Goal: Information Seeking & Learning: Learn about a topic

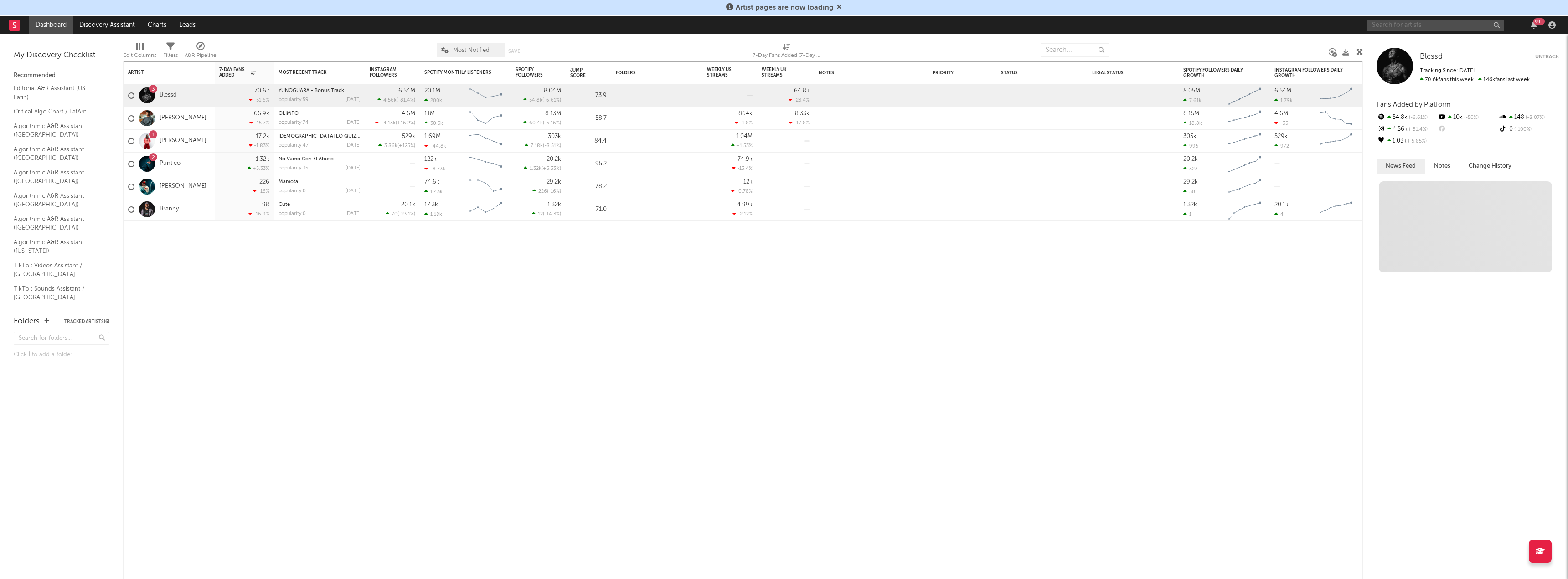
click at [1432, 22] on input "text" at bounding box center [1436, 25] width 137 height 11
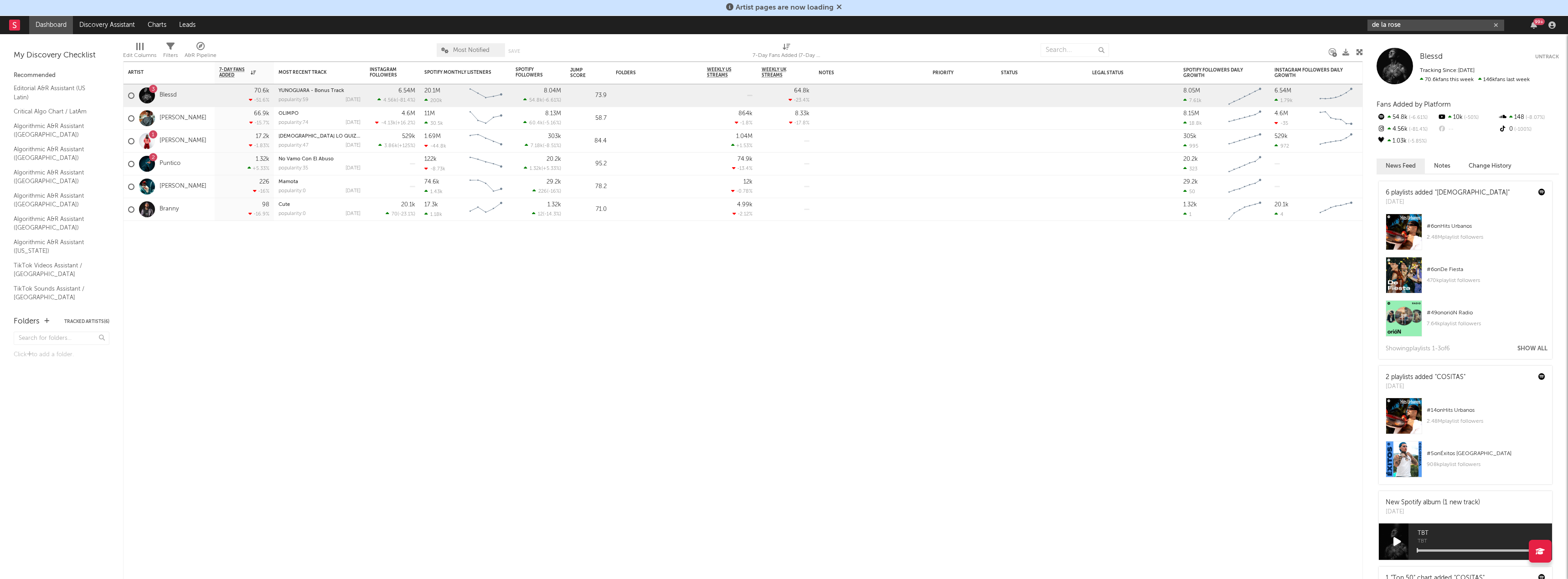
click at [1413, 25] on input "de la rose" at bounding box center [1436, 25] width 137 height 11
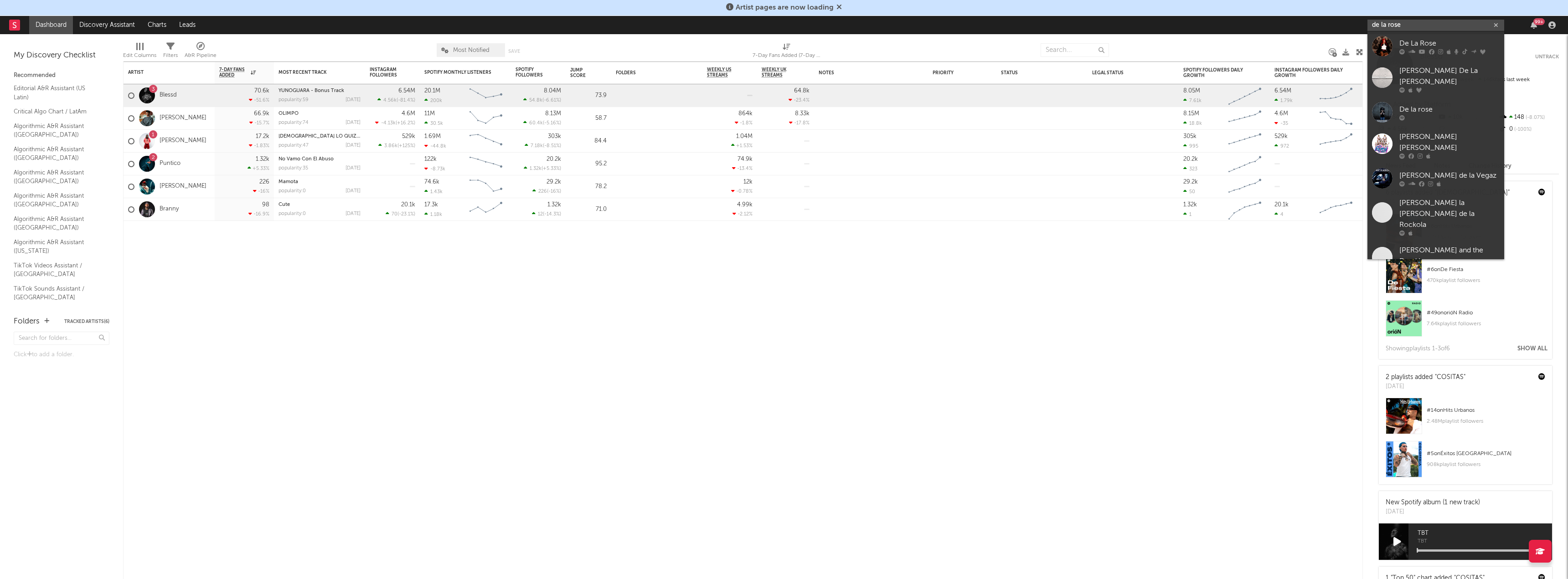
type input "de la rose"
click at [1381, 43] on div at bounding box center [1382, 46] width 20 height 20
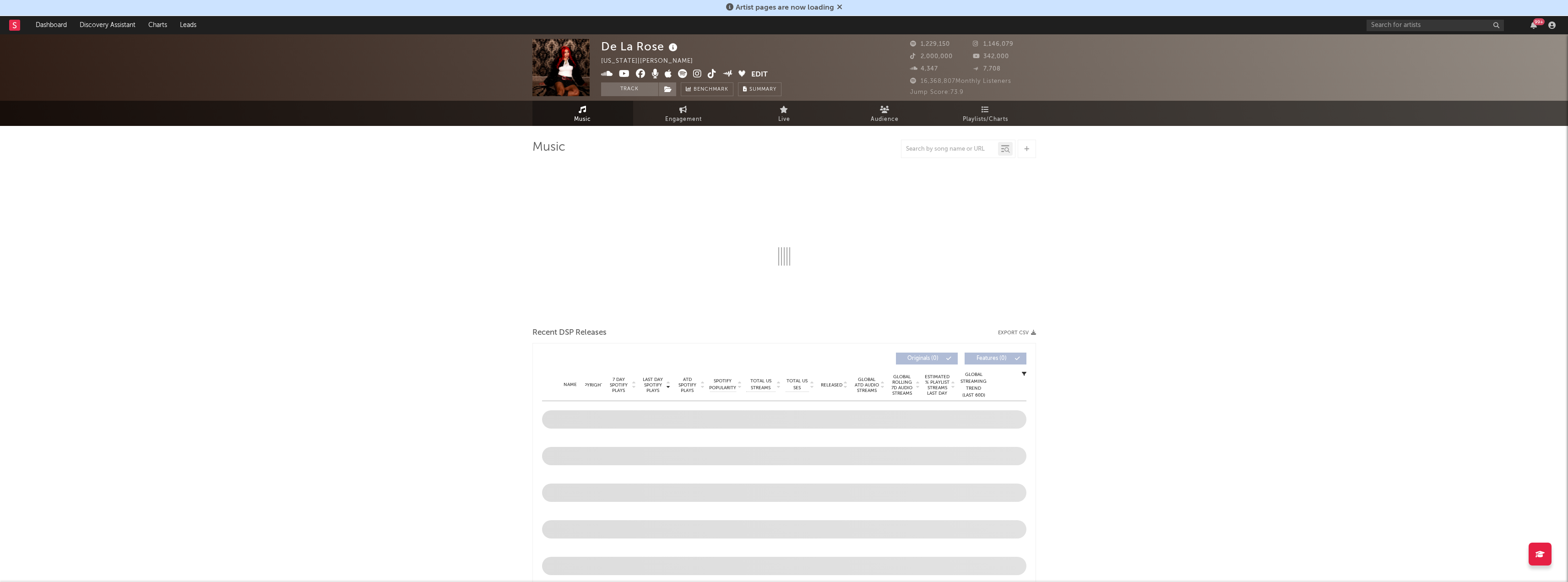
select select "6m"
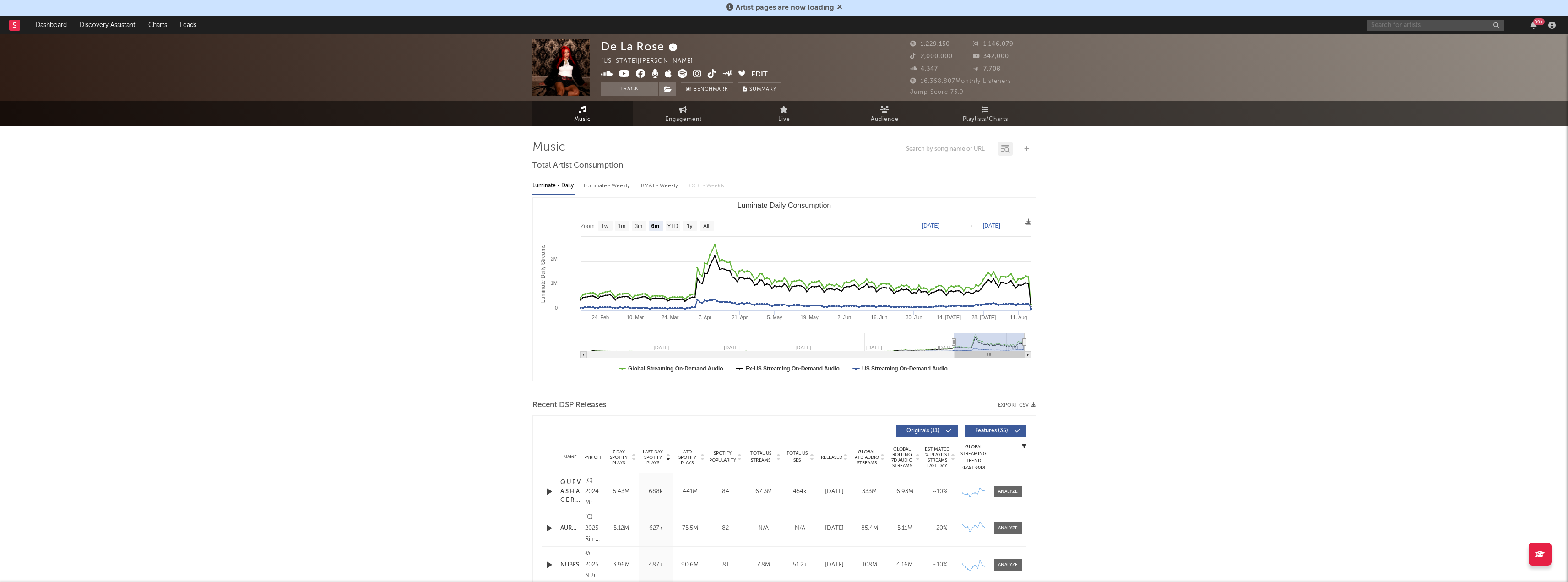
click at [1441, 31] on input "text" at bounding box center [1435, 25] width 138 height 12
type input "lil geniuz"
click at [1438, 39] on div "[PERSON_NAME]" at bounding box center [1449, 43] width 101 height 11
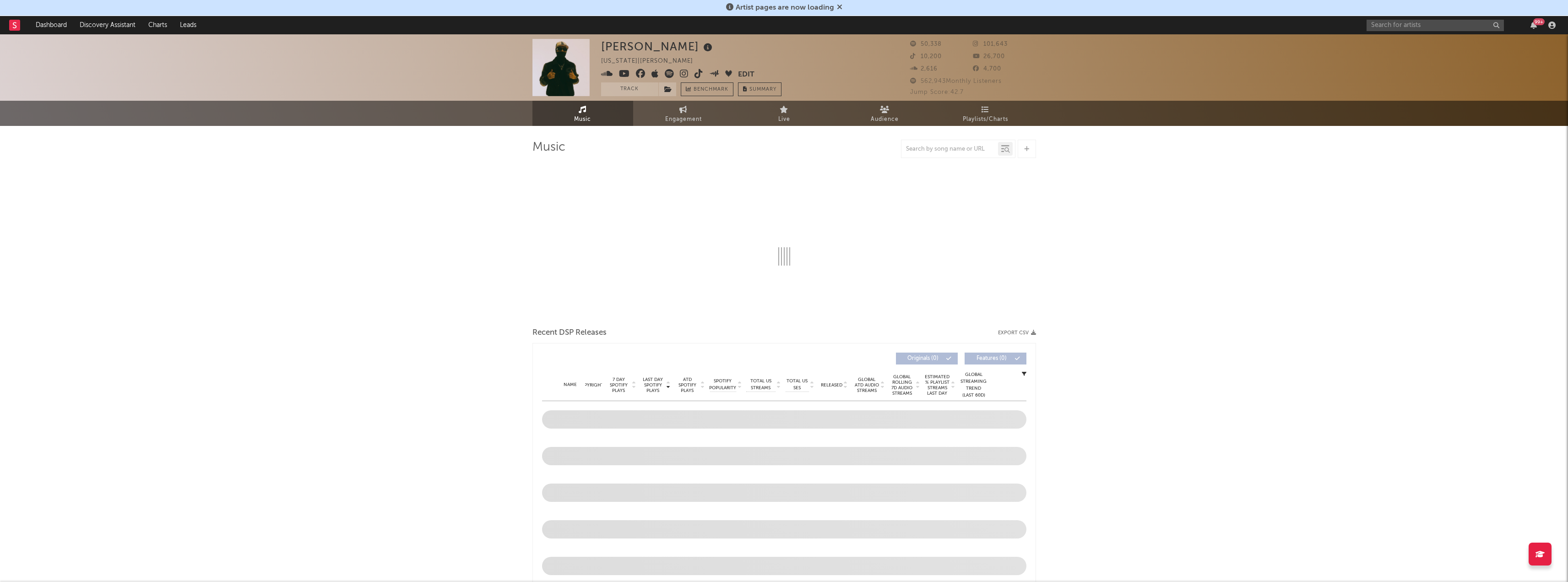
select select "6m"
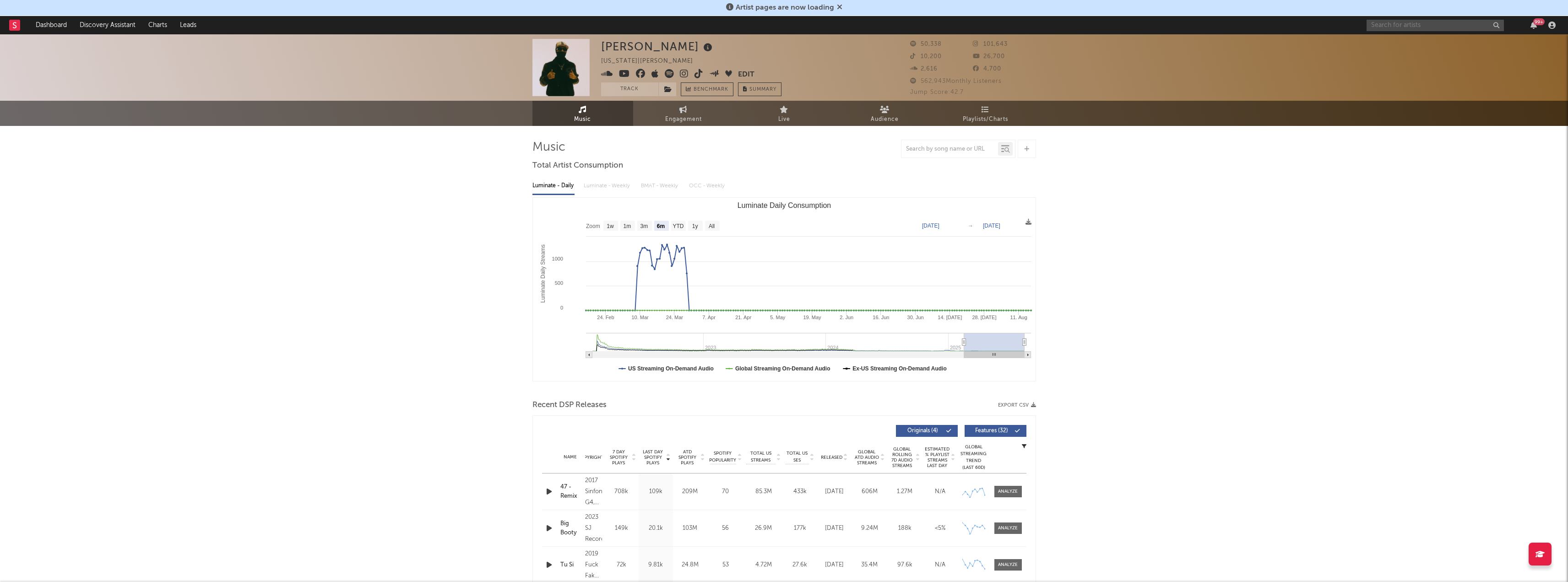
click at [1385, 25] on input "text" at bounding box center [1435, 25] width 138 height 12
type input "[PERSON_NAME]"
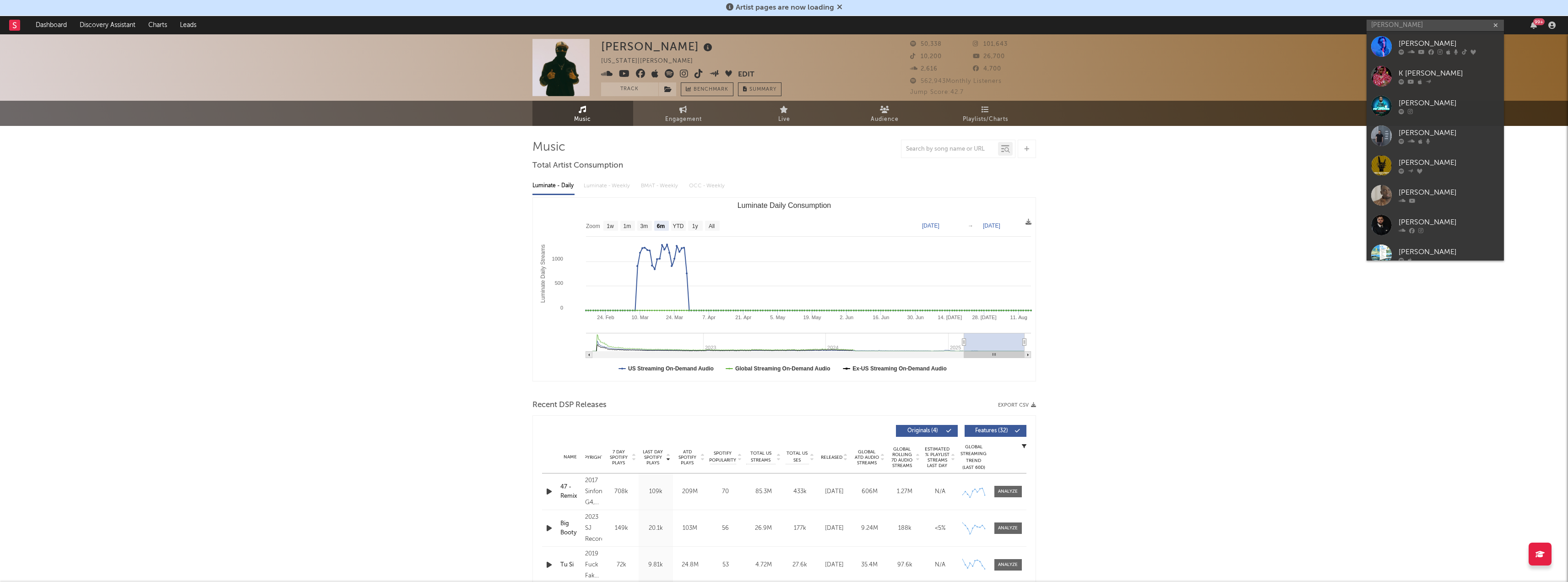
click at [1447, 73] on div "K [PERSON_NAME]" at bounding box center [1449, 73] width 101 height 11
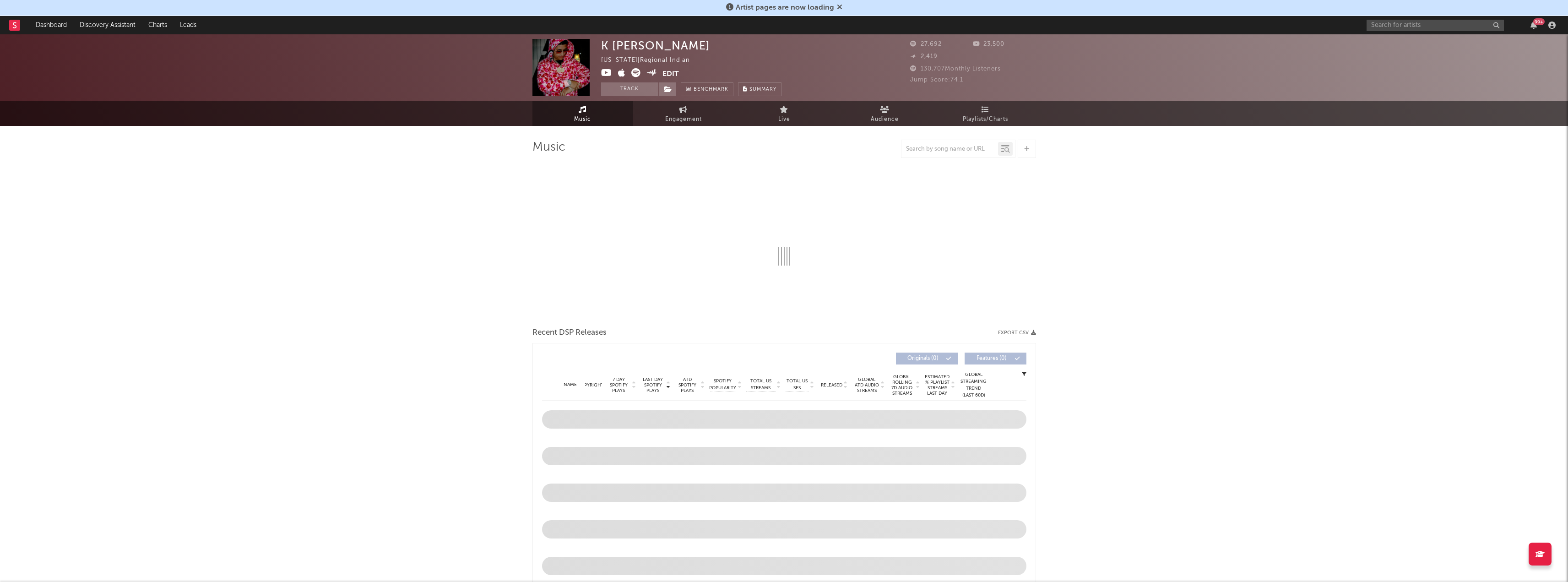
select select "6m"
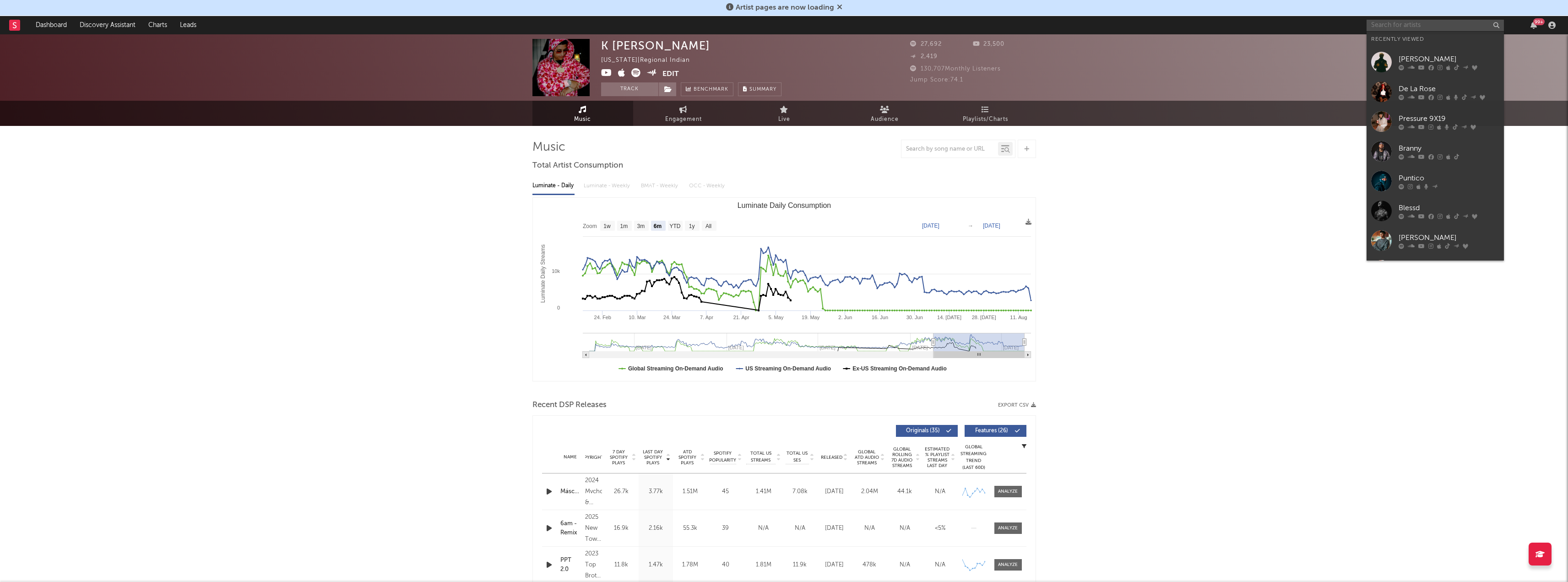
click at [1434, 24] on input "text" at bounding box center [1435, 25] width 138 height 12
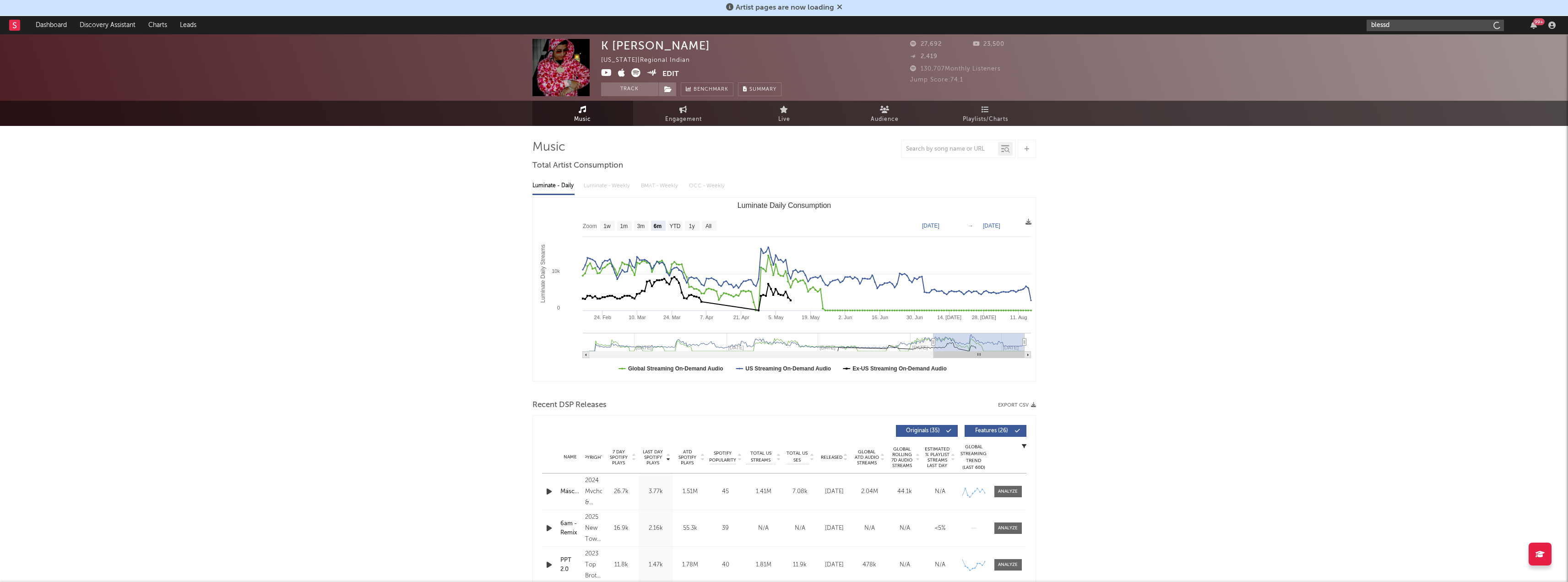
type input "blessd"
click at [1415, 24] on input "blessd" at bounding box center [1435, 25] width 138 height 12
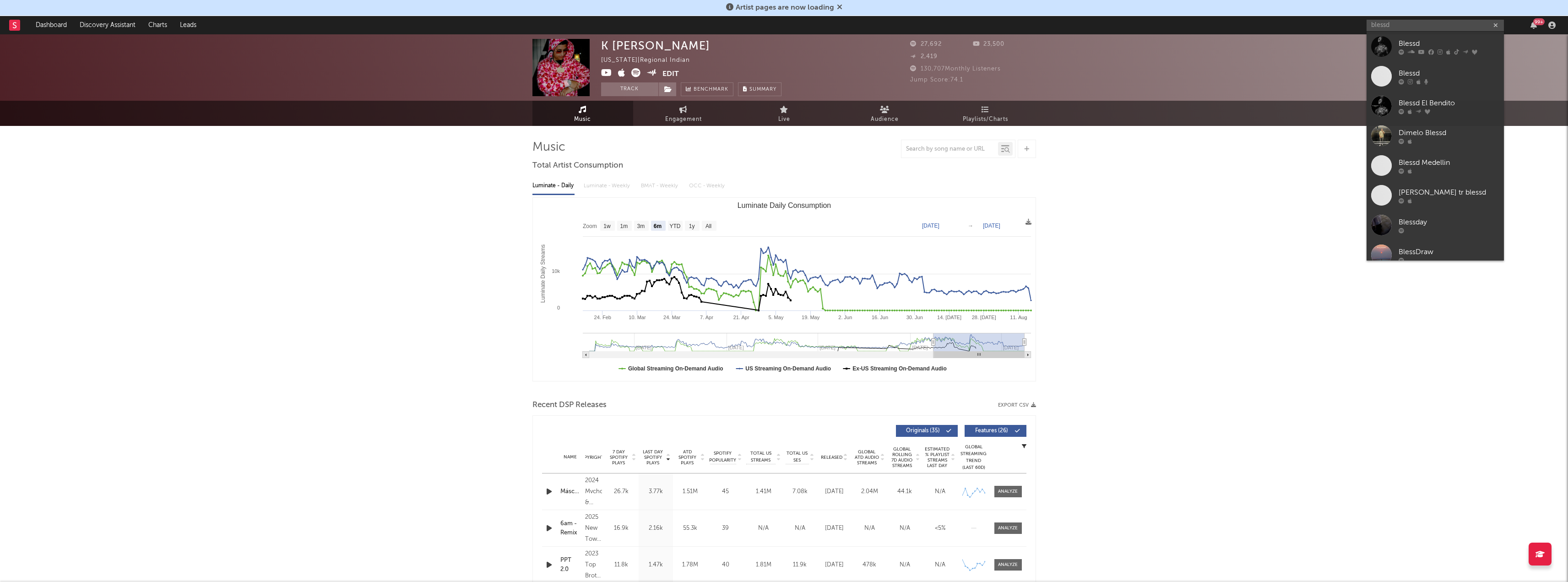
click at [1417, 48] on div "Blessd" at bounding box center [1449, 43] width 101 height 11
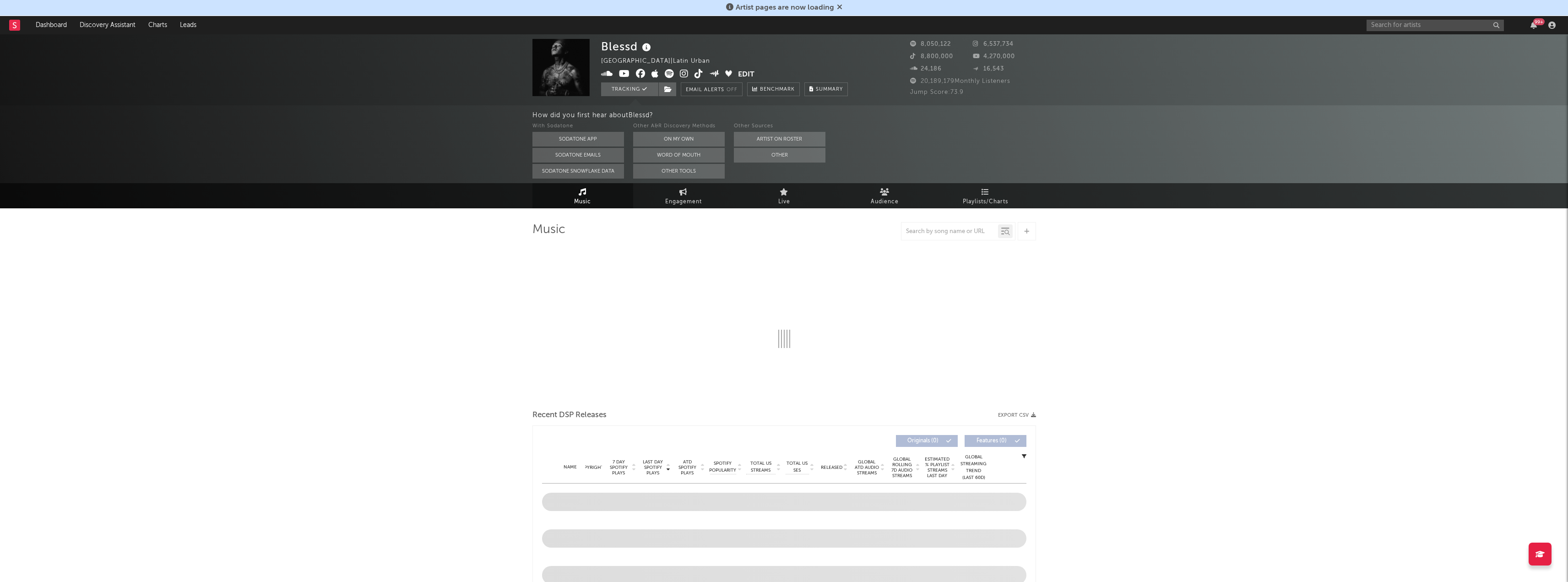
select select "6m"
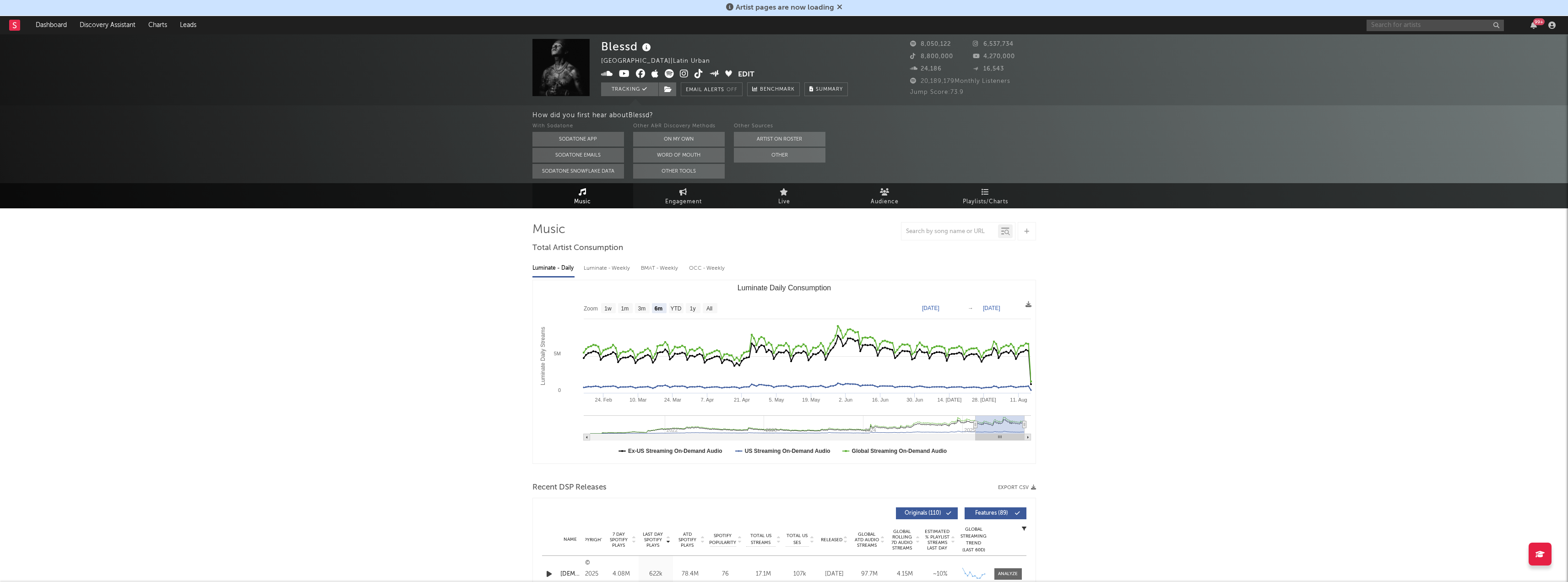
click at [1409, 29] on input "text" at bounding box center [1435, 25] width 138 height 12
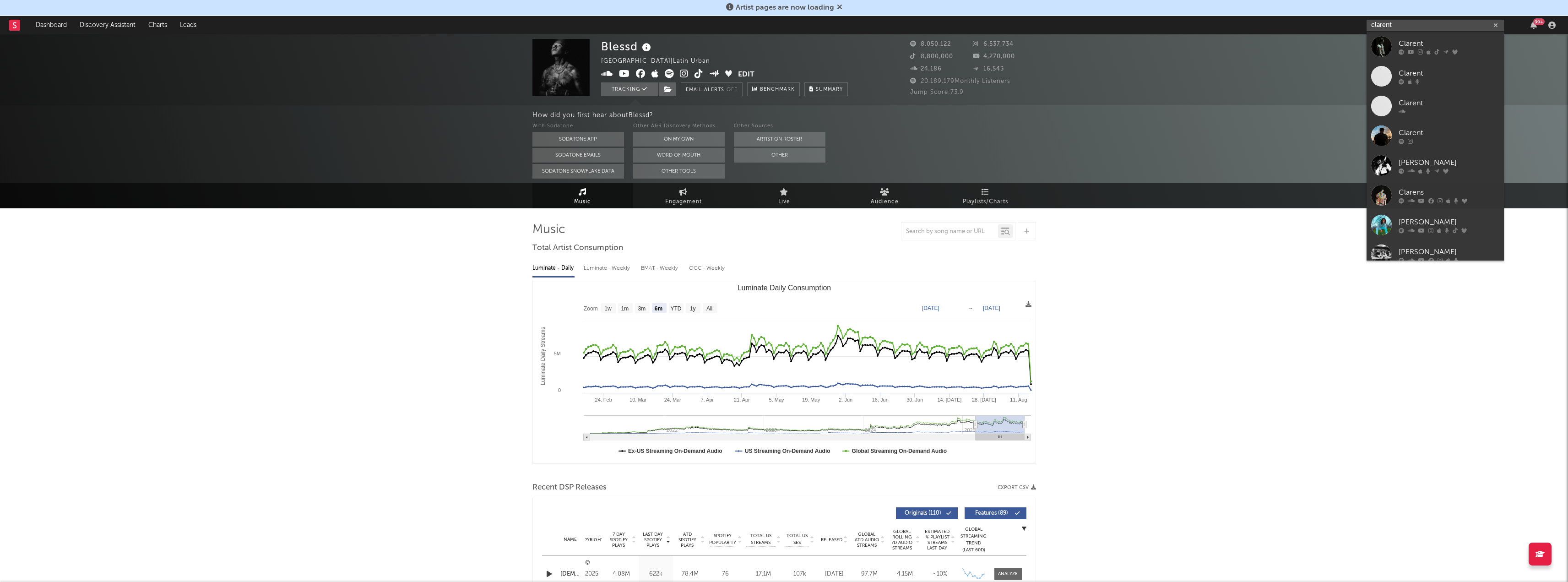
type input "clarent"
click at [1418, 40] on div "Clarent" at bounding box center [1449, 43] width 101 height 11
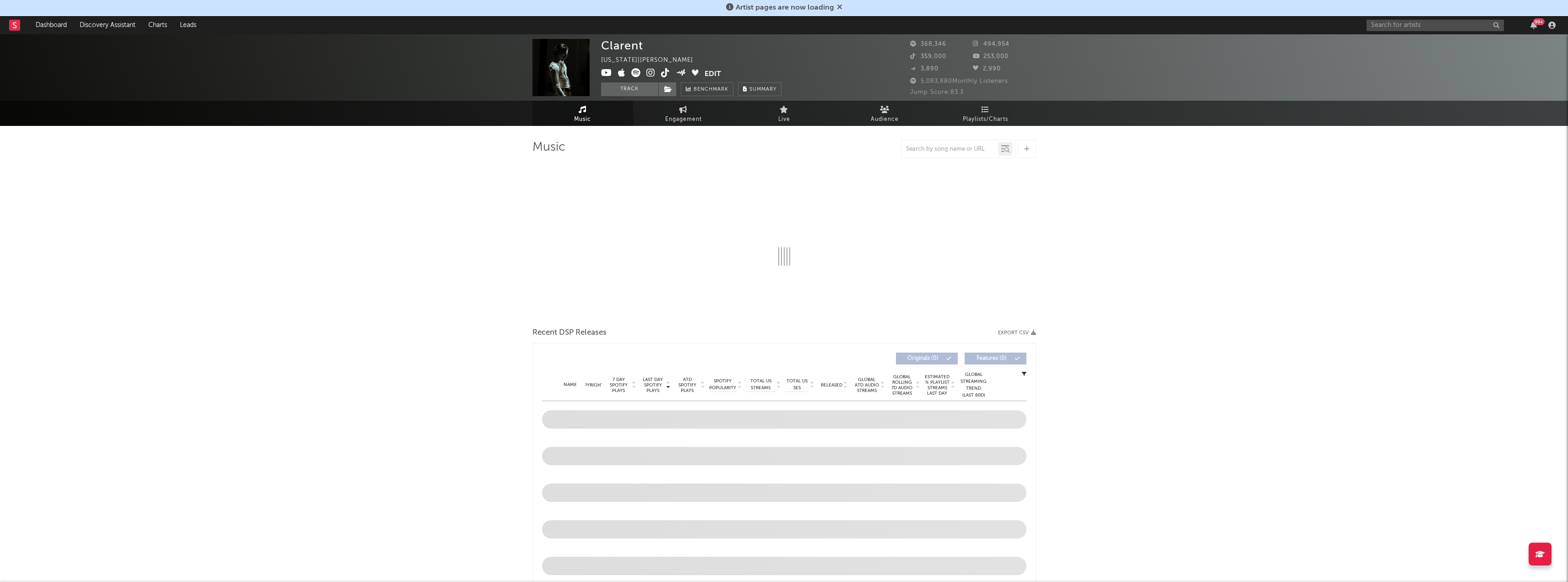
select select "6m"
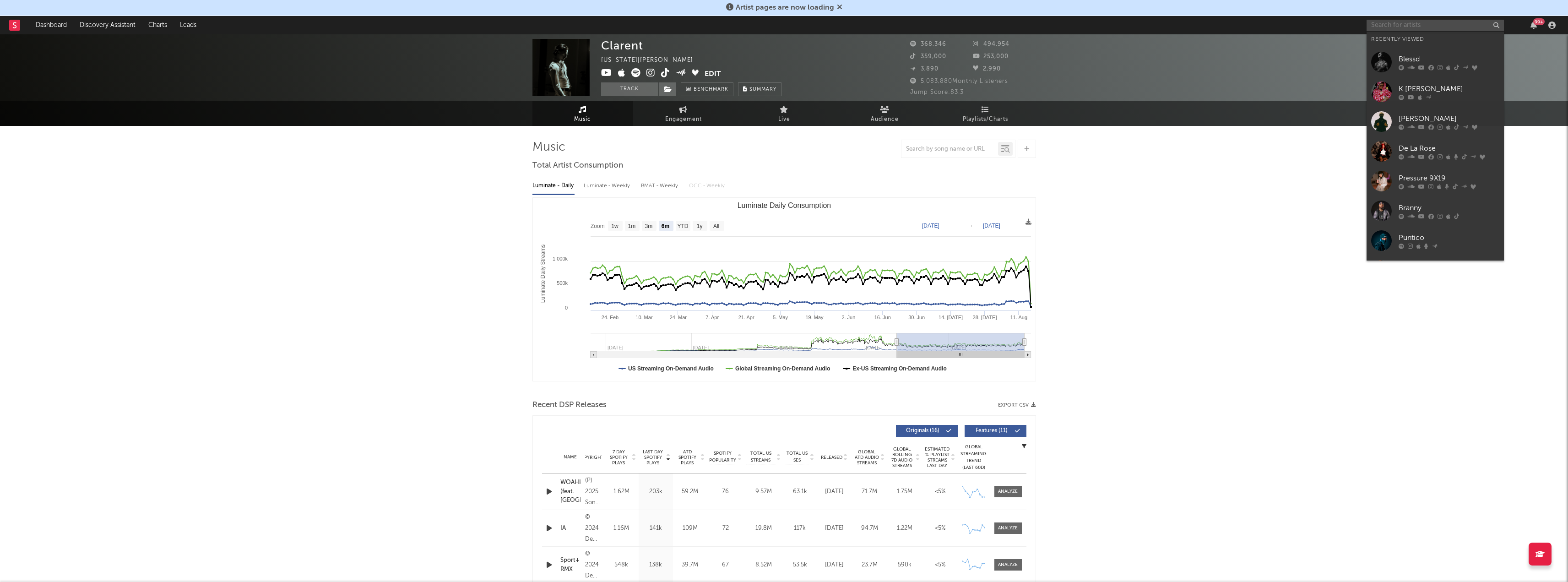
click at [1455, 24] on input "text" at bounding box center [1435, 25] width 138 height 12
type input "zion"
click at [1428, 43] on div "Zion" at bounding box center [1449, 43] width 101 height 11
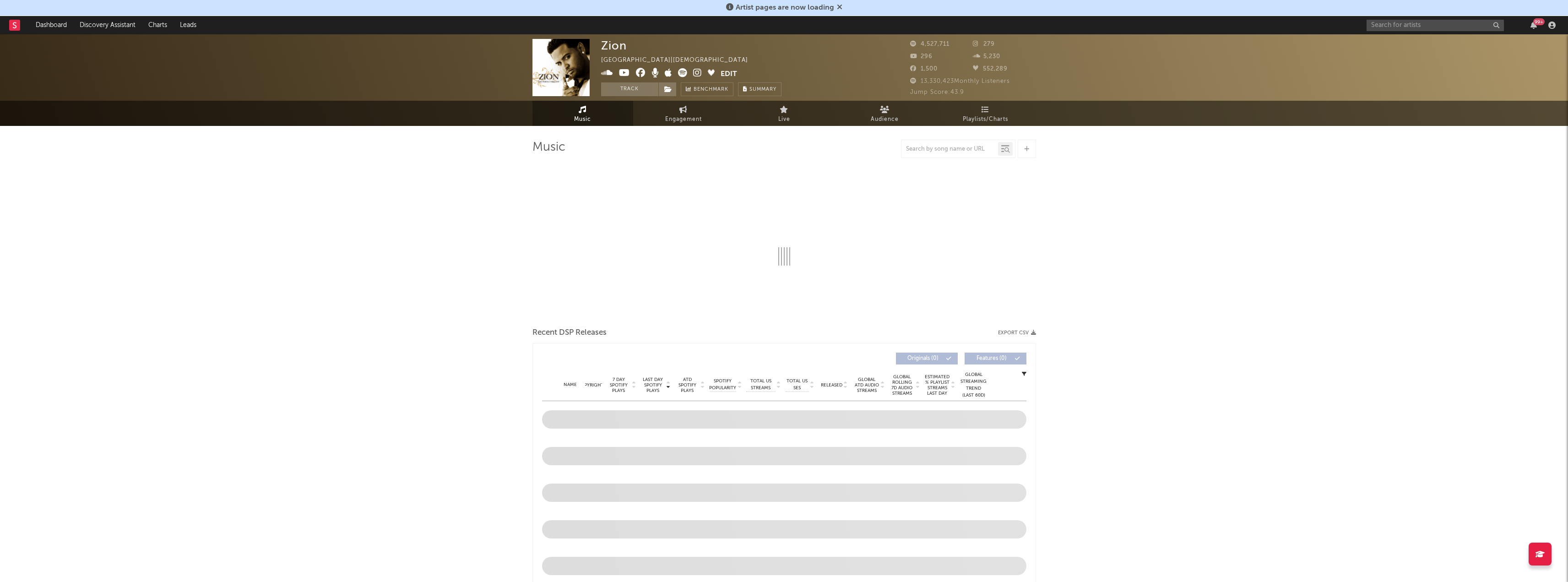
select select "6m"
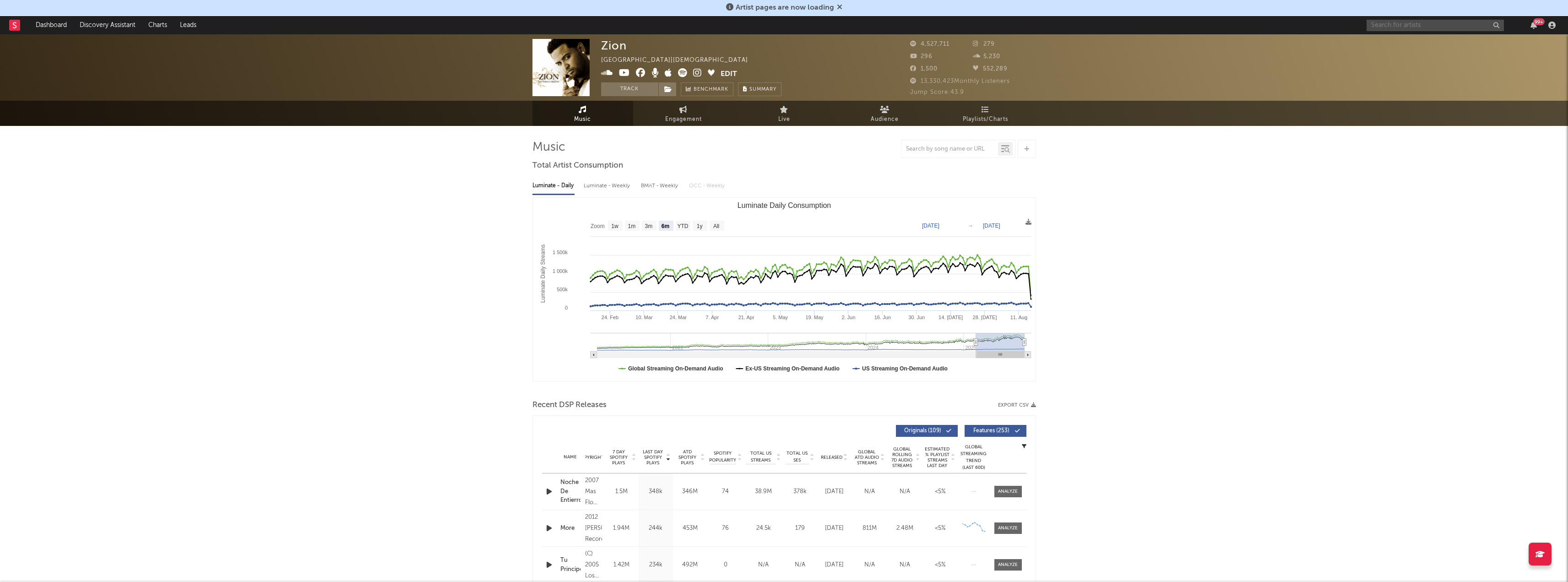
click at [1407, 22] on input "text" at bounding box center [1435, 25] width 138 height 12
type input "crudo means raw"
click at [1411, 39] on div "Crudo Means Raw" at bounding box center [1449, 43] width 101 height 11
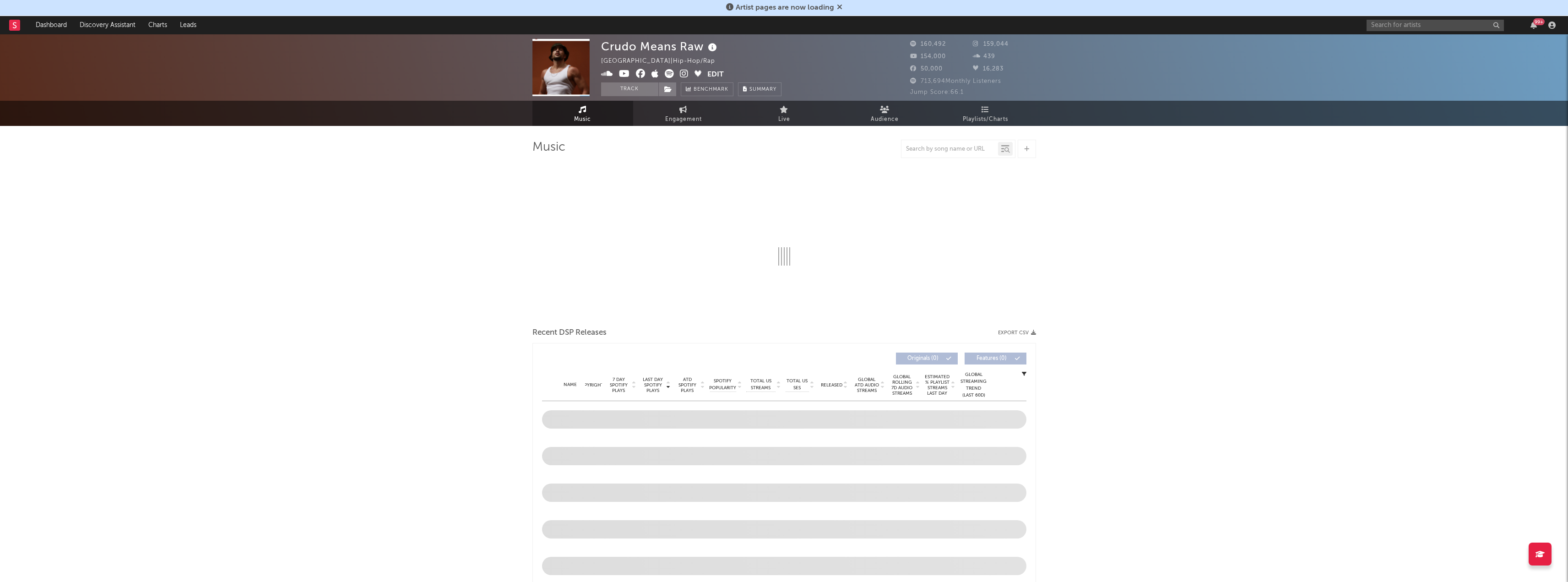
select select "6m"
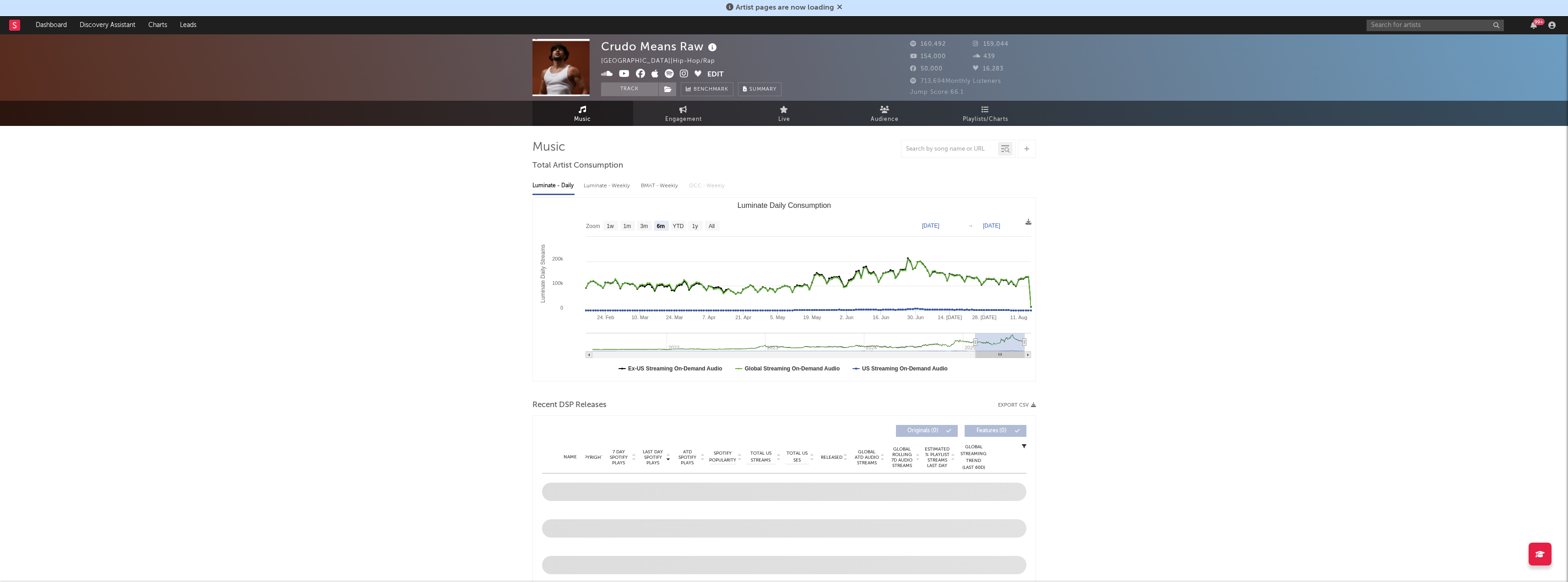
click at [552, 66] on img at bounding box center [561, 67] width 57 height 57
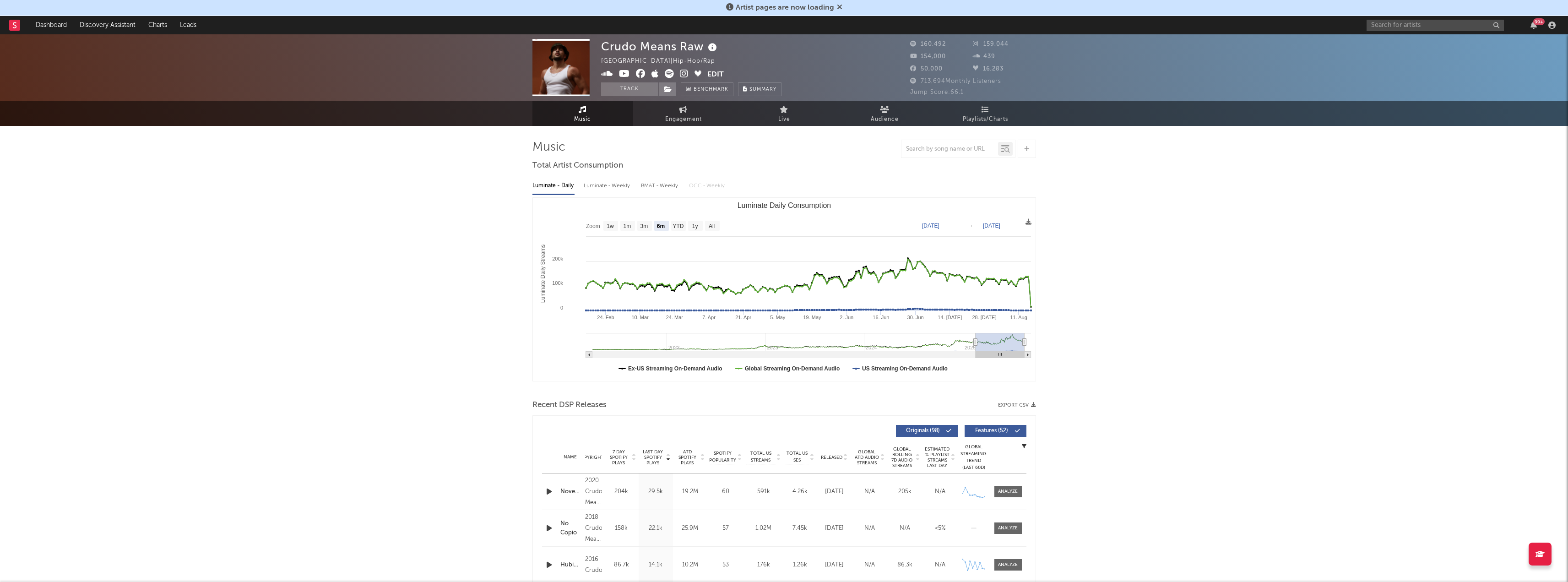
click at [575, 67] on img at bounding box center [561, 67] width 57 height 57
click at [547, 147] on div at bounding box center [784, 149] width 504 height 18
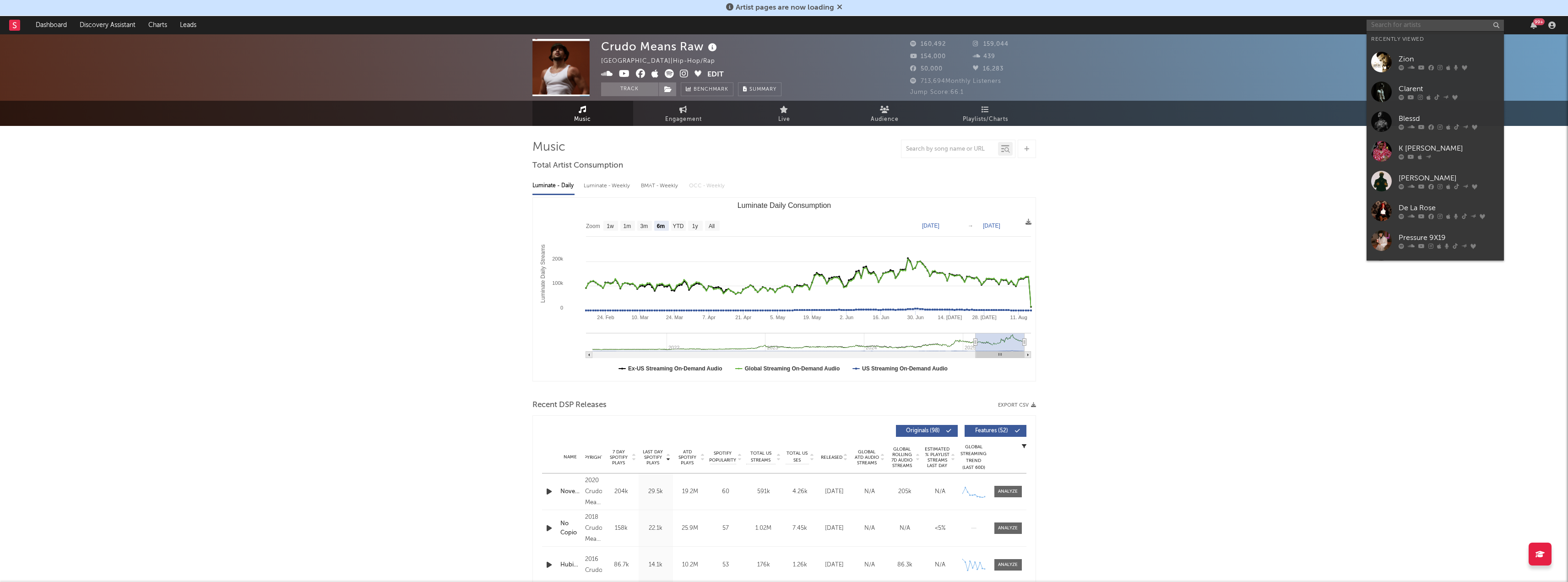
click at [1412, 26] on input "text" at bounding box center [1435, 25] width 138 height 12
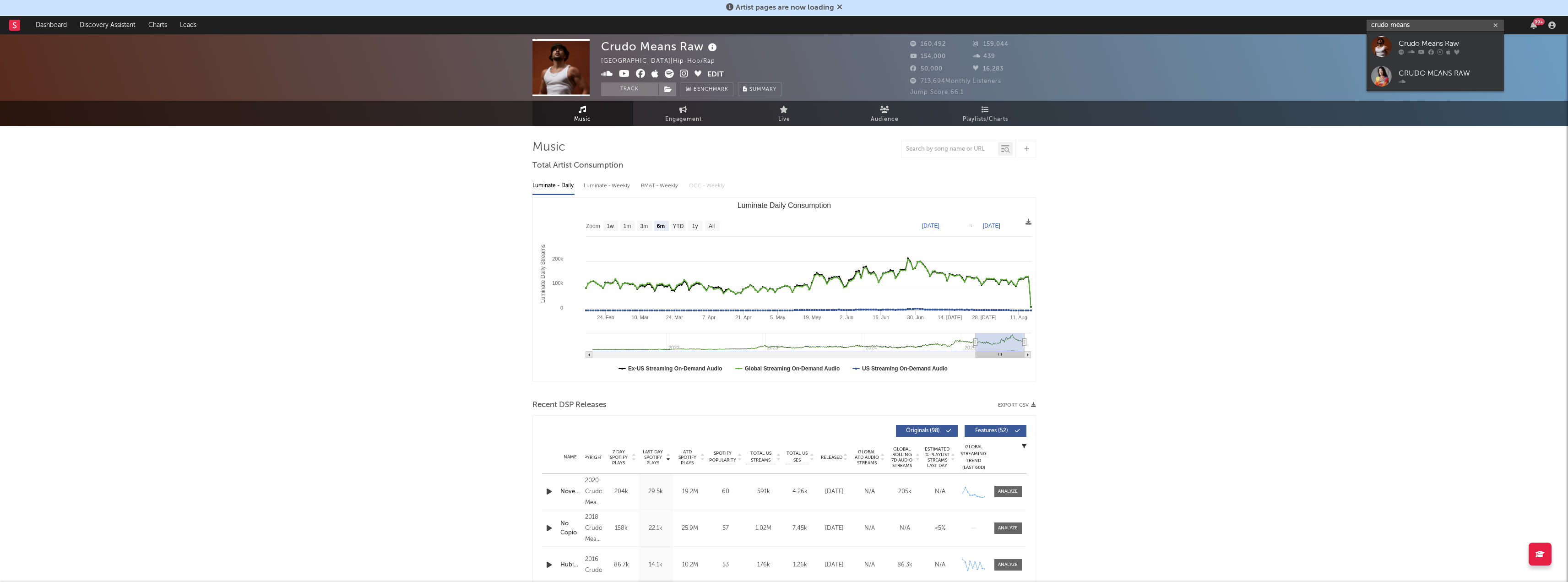
type input "crudo means"
click at [1425, 41] on div "Crudo Means Raw" at bounding box center [1449, 43] width 101 height 11
click at [1428, 24] on input "text" at bounding box center [1435, 25] width 138 height 12
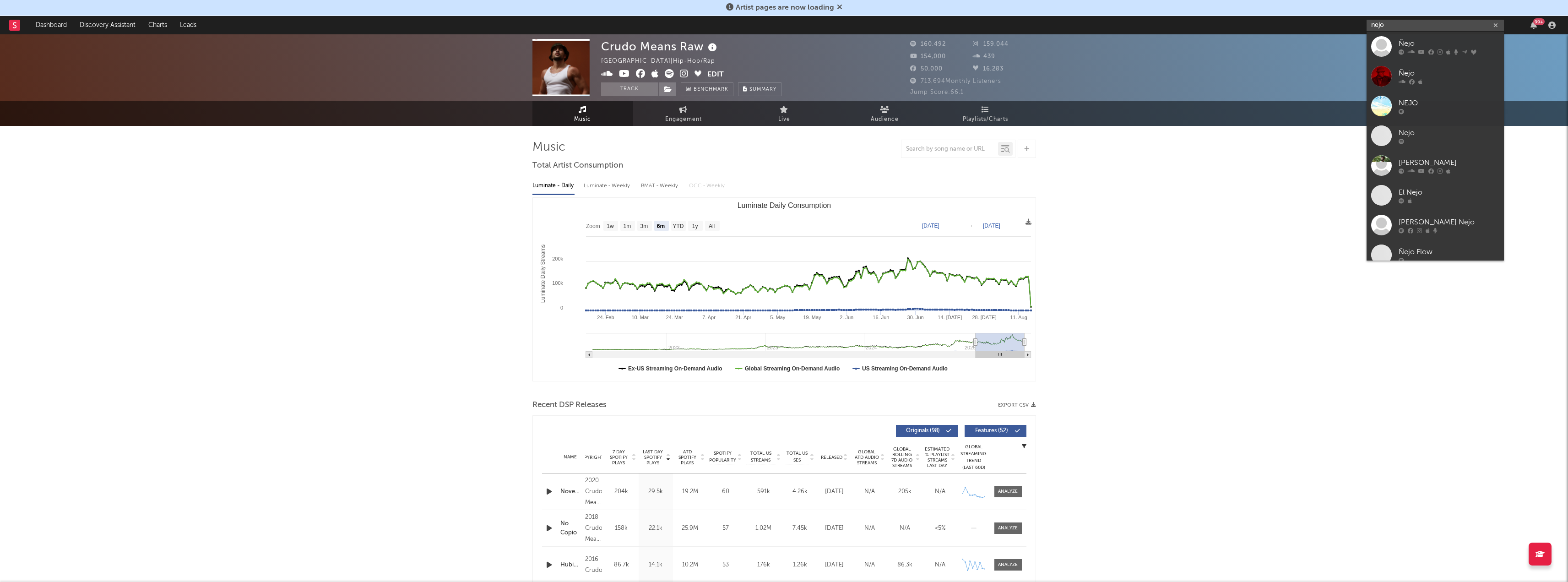
type input "nejo"
click at [1426, 41] on div "Ñejo" at bounding box center [1449, 43] width 101 height 11
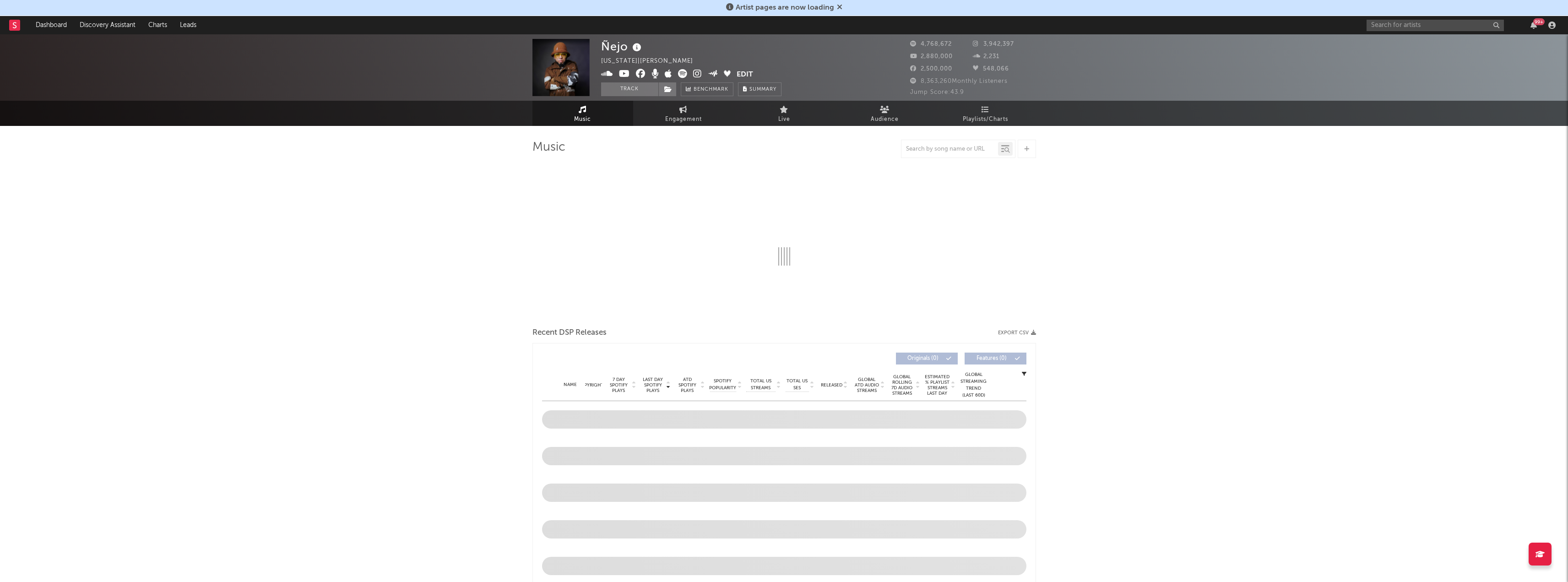
select select "6m"
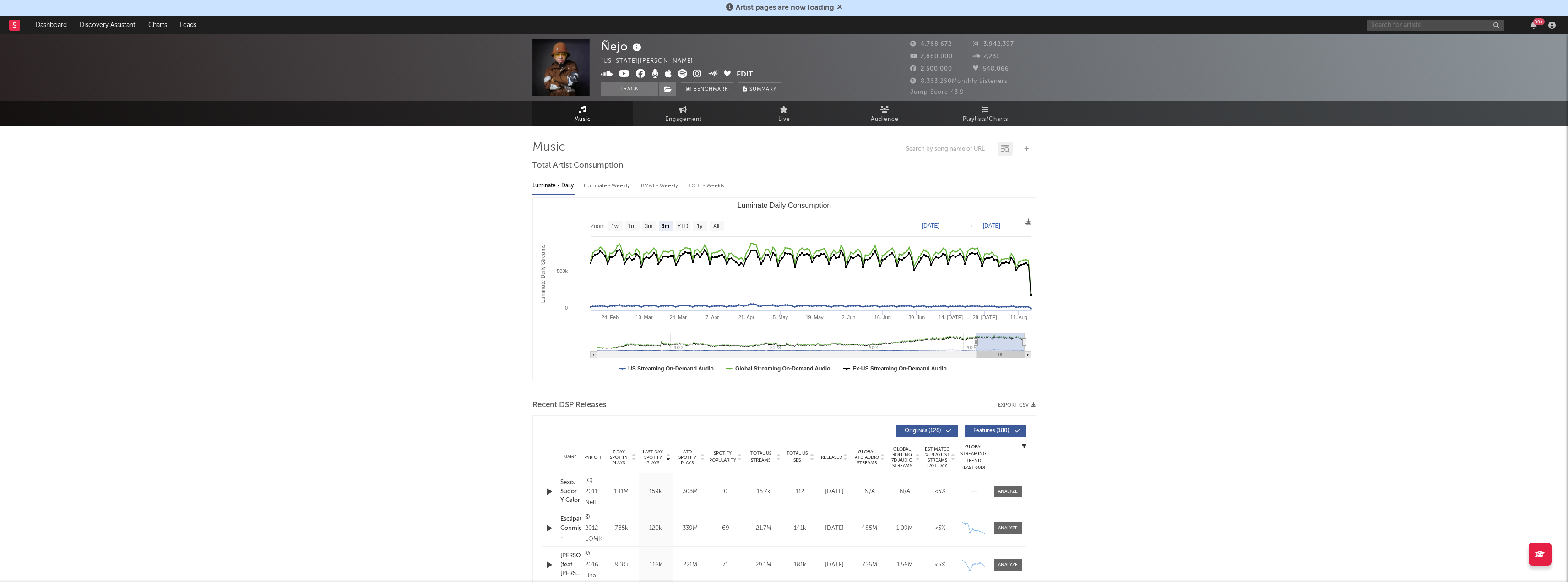
click at [1452, 29] on input "text" at bounding box center [1435, 25] width 138 height 12
type input "beats per minute"
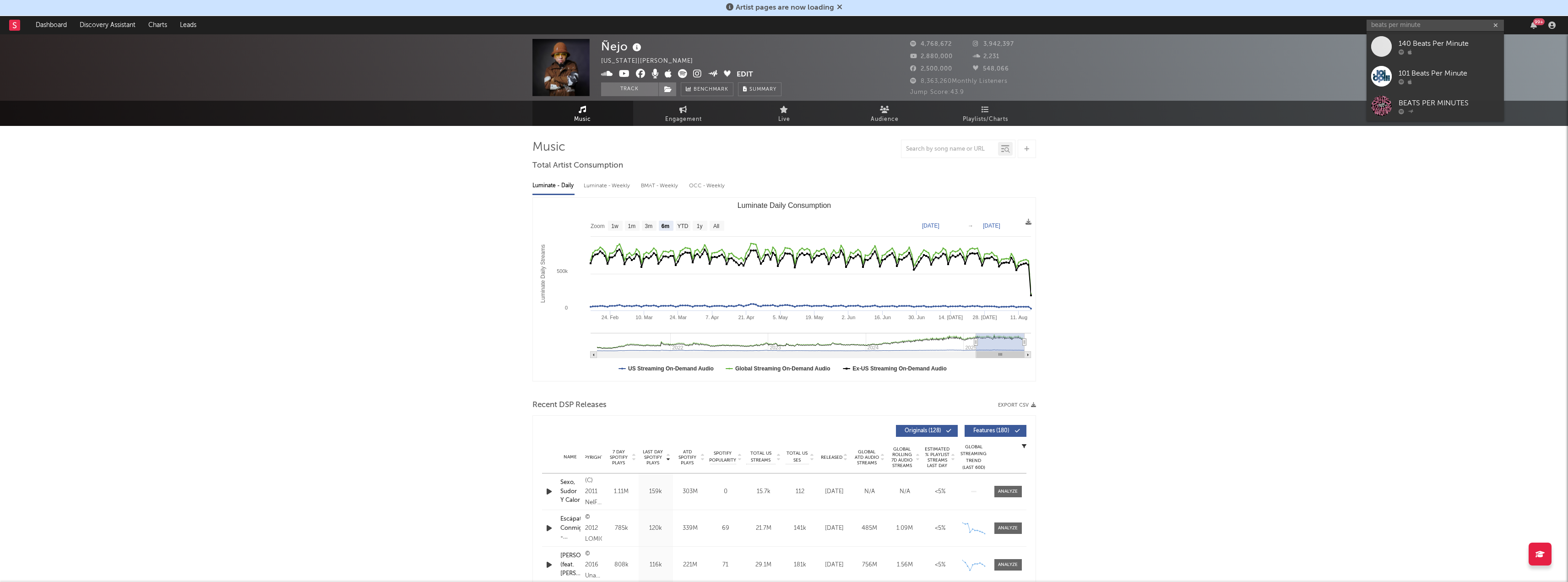
click at [1470, 109] on div at bounding box center [1449, 111] width 101 height 5
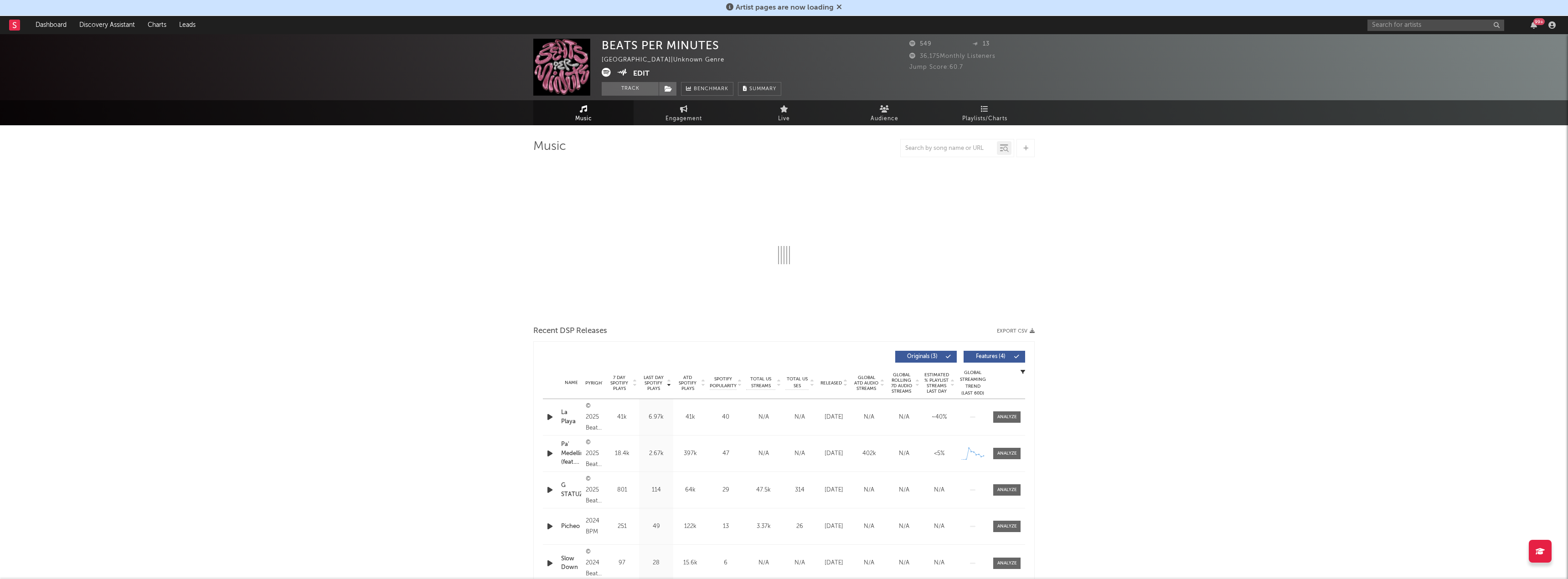
select select "1w"
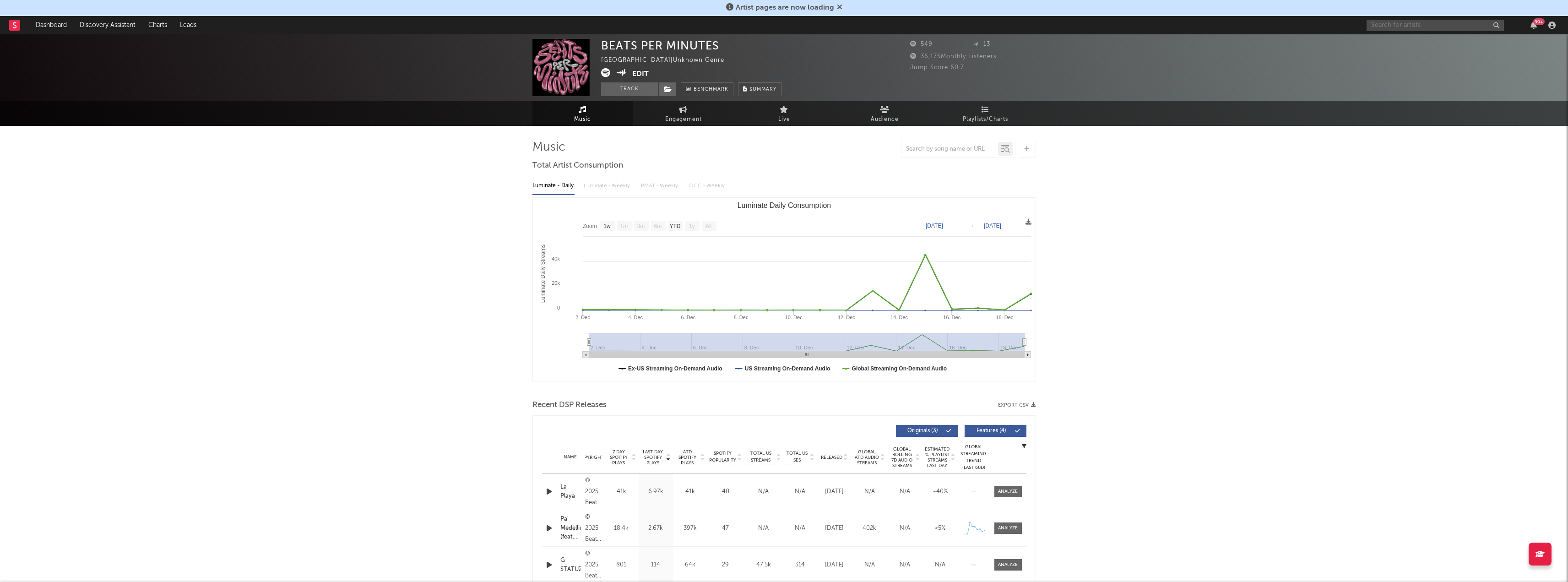
click at [1374, 28] on input "text" at bounding box center [1435, 25] width 138 height 12
type input "akapellah"
click at [1384, 37] on div at bounding box center [1382, 46] width 20 height 20
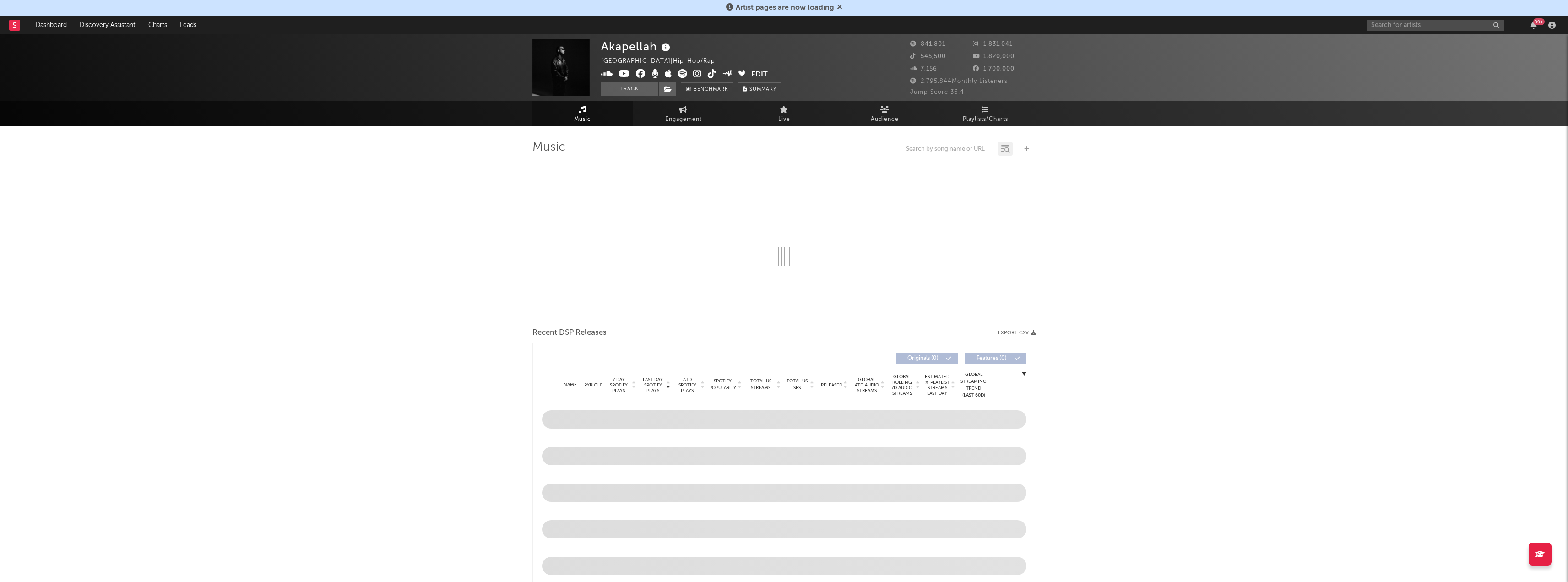
select select "6m"
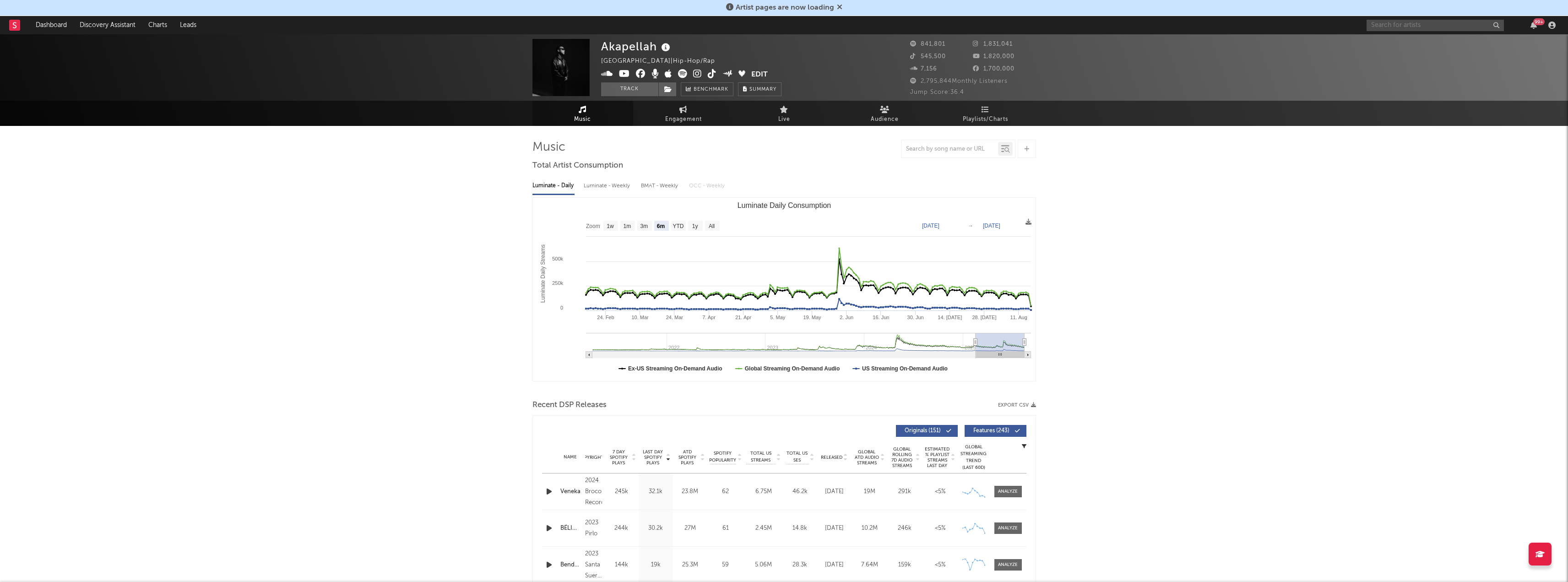
click at [1406, 27] on input "text" at bounding box center [1435, 25] width 138 height 12
click at [559, 71] on img at bounding box center [561, 67] width 57 height 57
click at [1387, 24] on input "text" at bounding box center [1435, 25] width 138 height 12
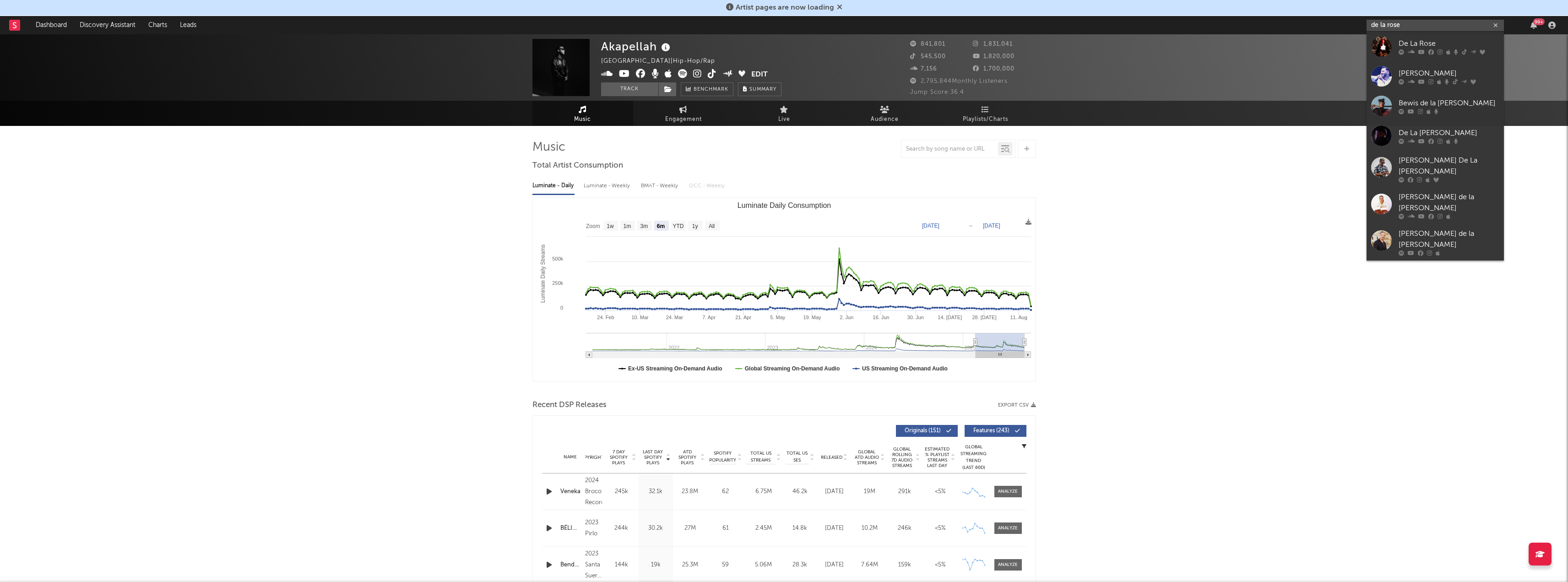
type input "de la rose"
click at [1403, 39] on div "De La Rose" at bounding box center [1449, 43] width 101 height 11
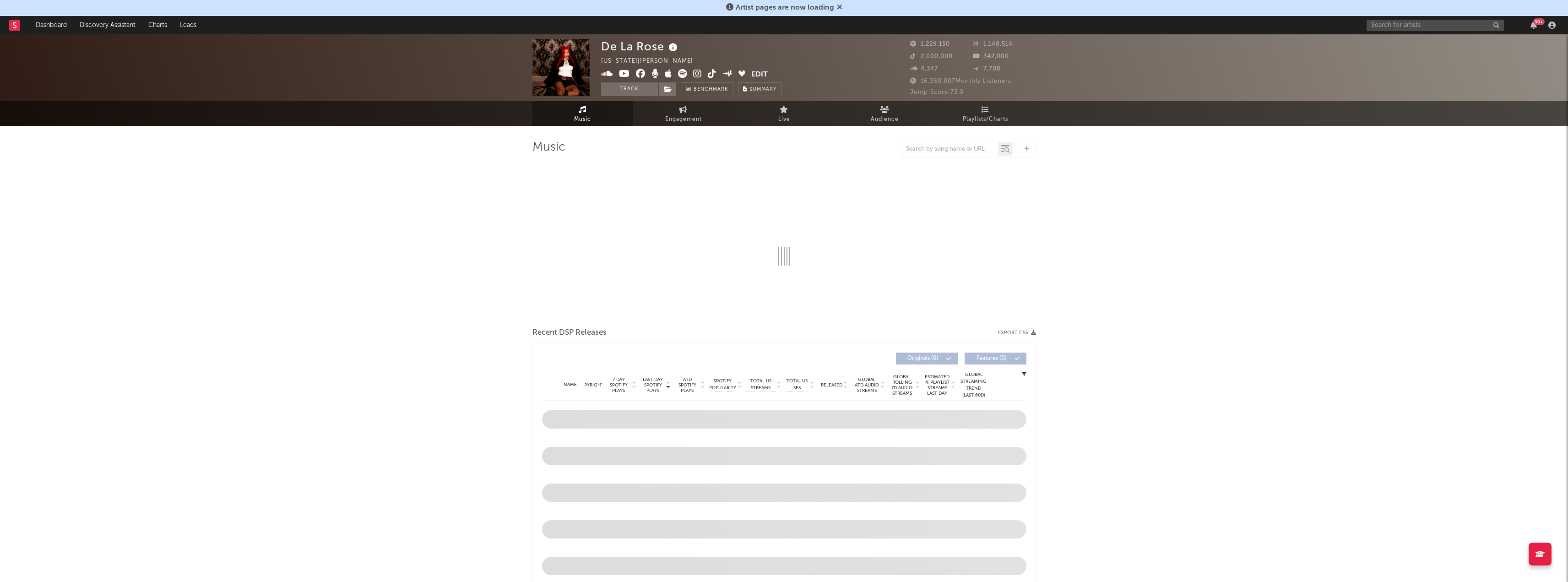
click at [550, 74] on img at bounding box center [561, 67] width 57 height 57
select select "6m"
